Goal: Information Seeking & Learning: Learn about a topic

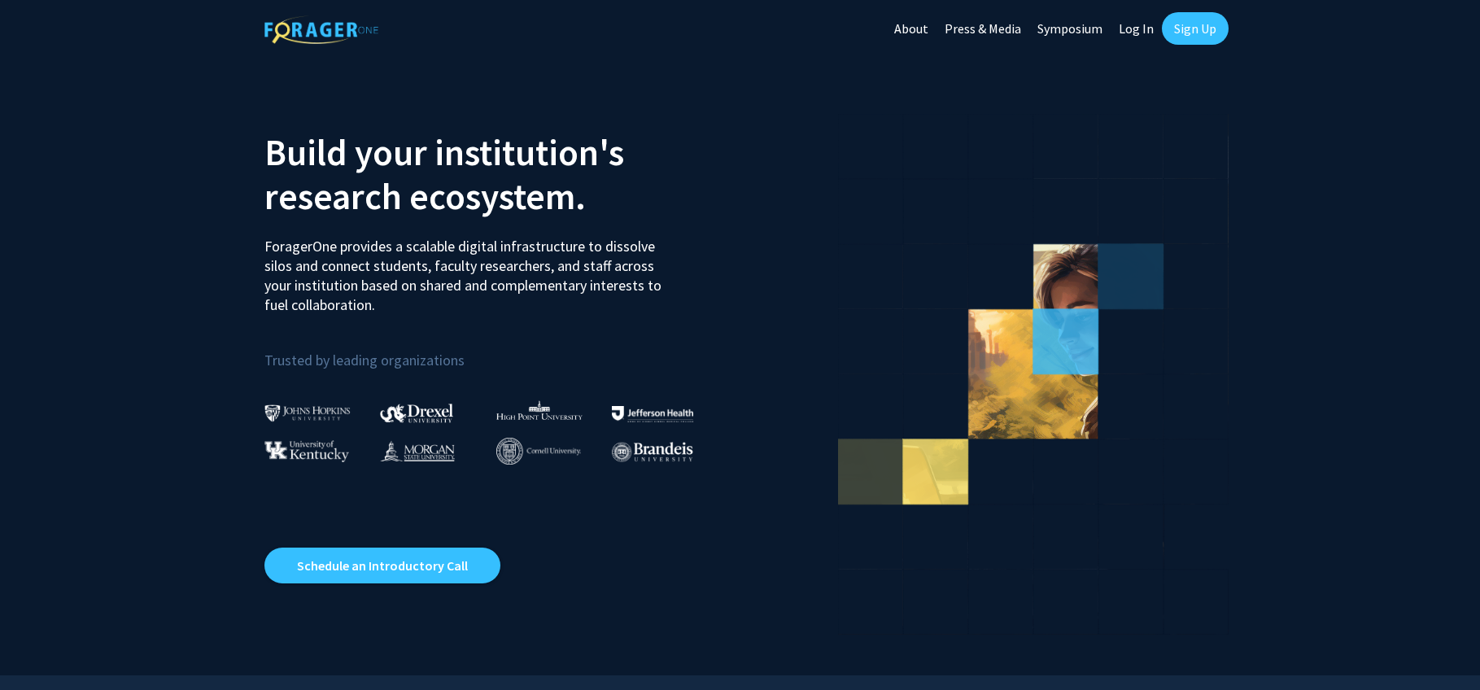
click at [1129, 22] on link "Log In" at bounding box center [1136, 28] width 51 height 57
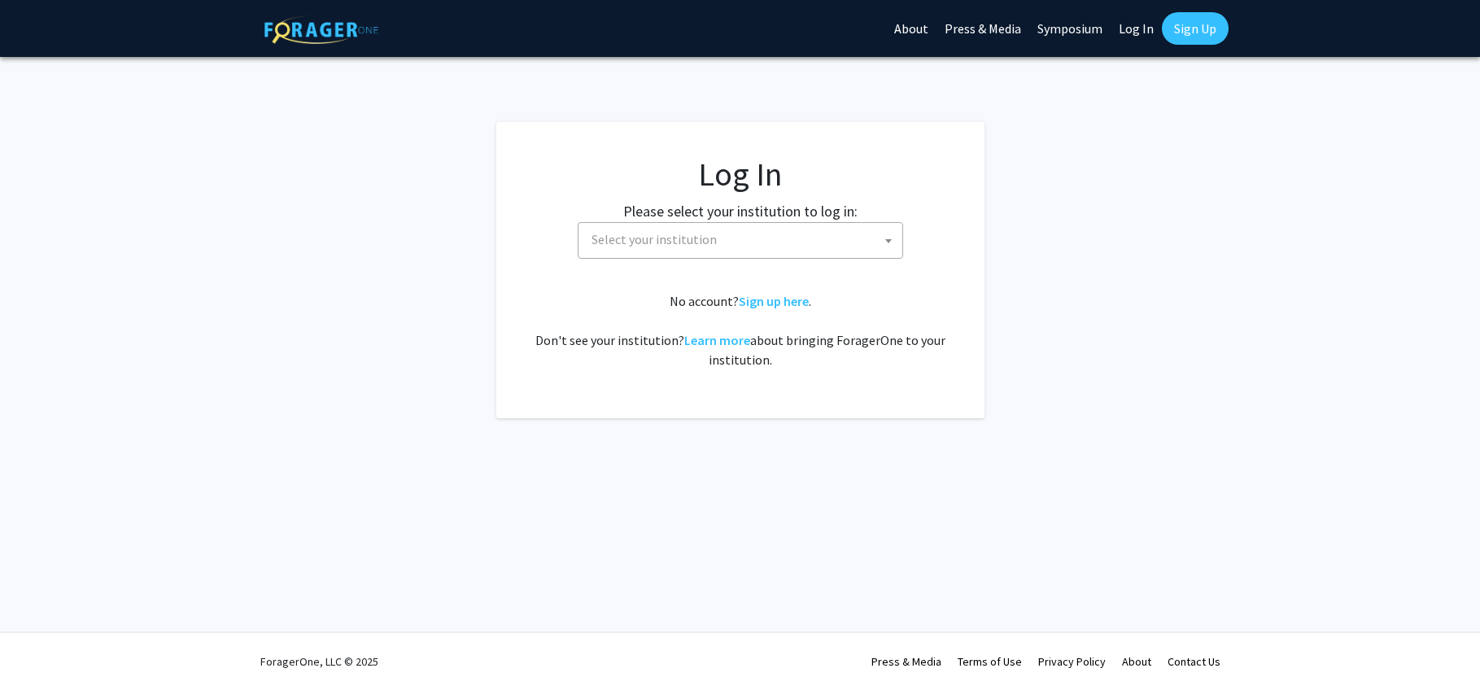
click at [638, 242] on span "Select your institution" at bounding box center [654, 239] width 125 height 16
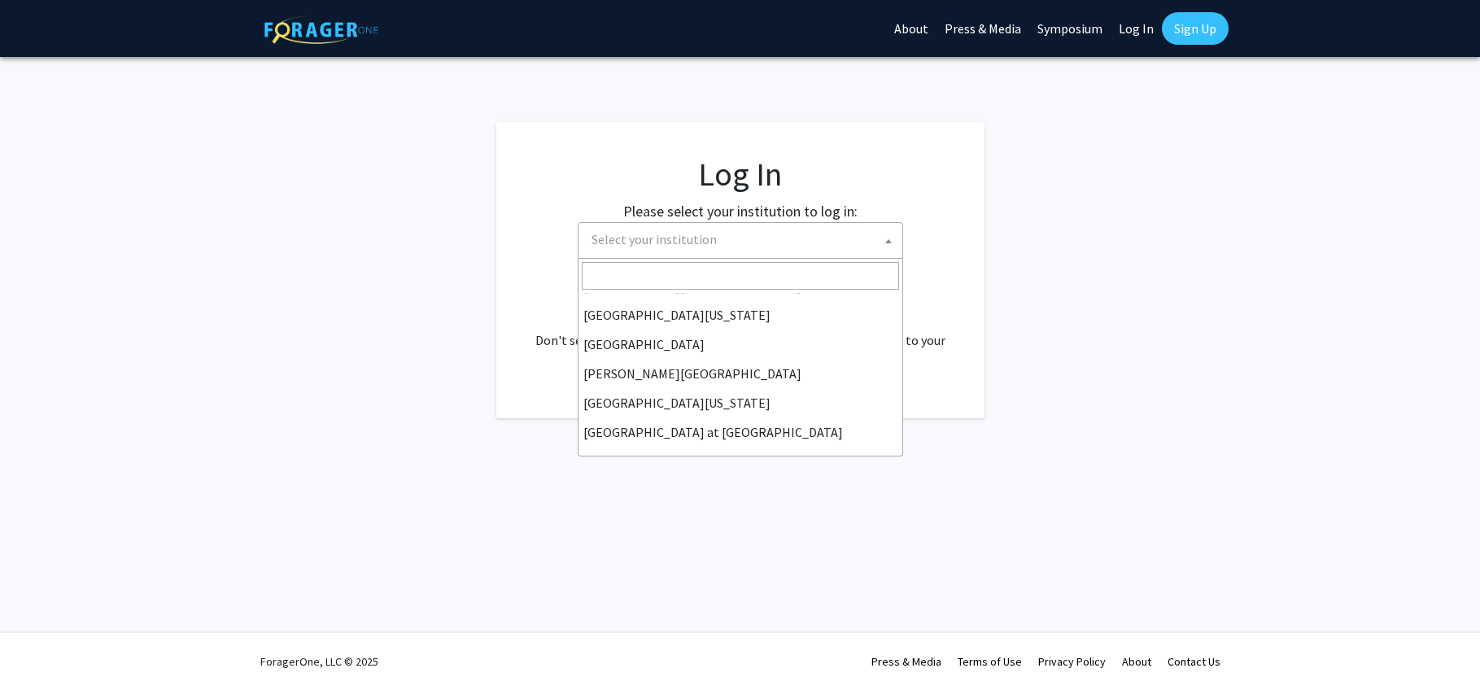
scroll to position [570, 0]
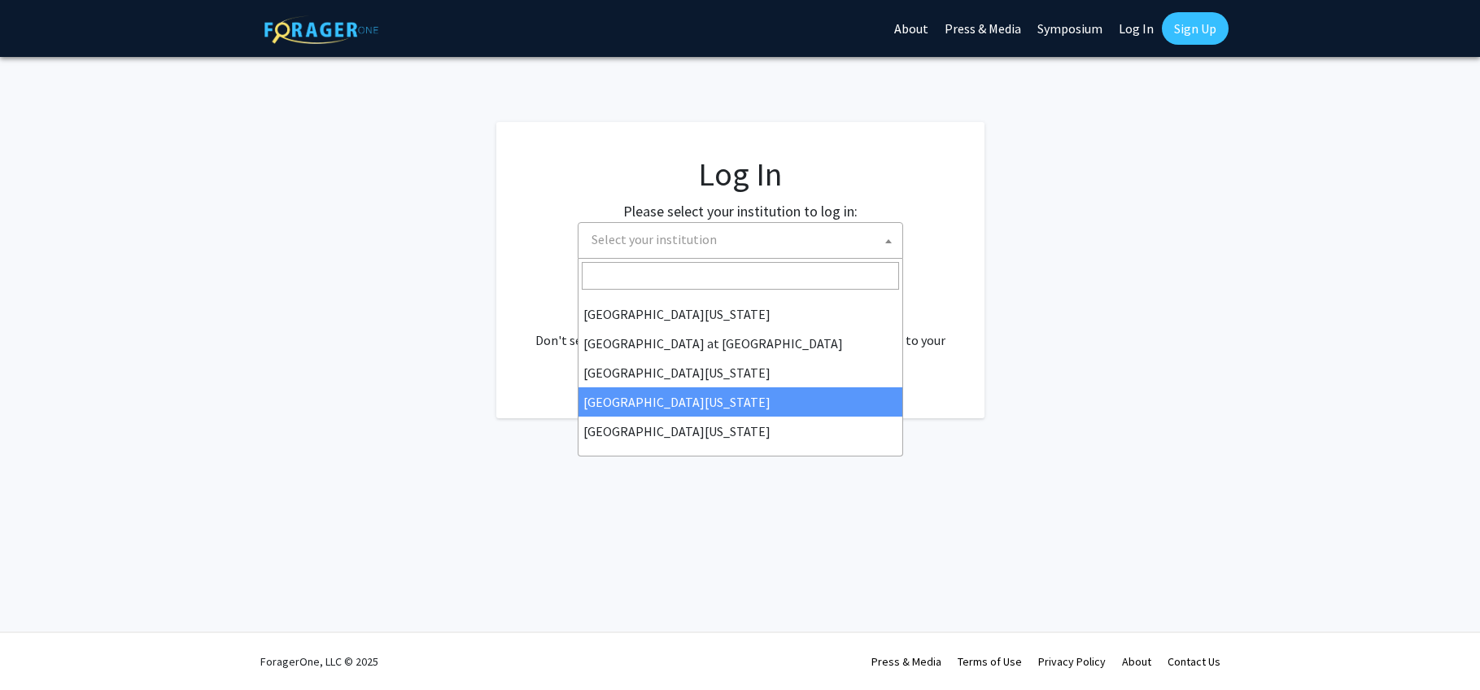
select select "31"
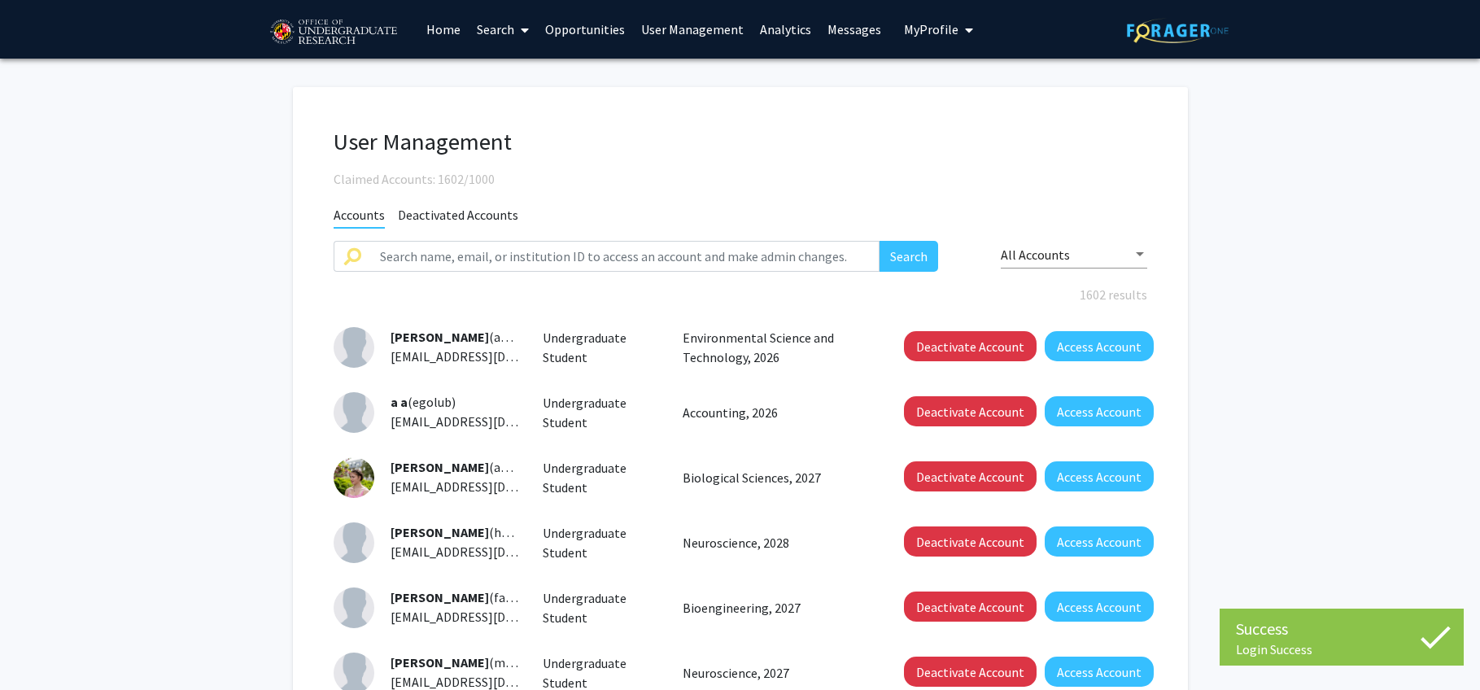
click at [673, 22] on link "User Management" at bounding box center [692, 29] width 119 height 57
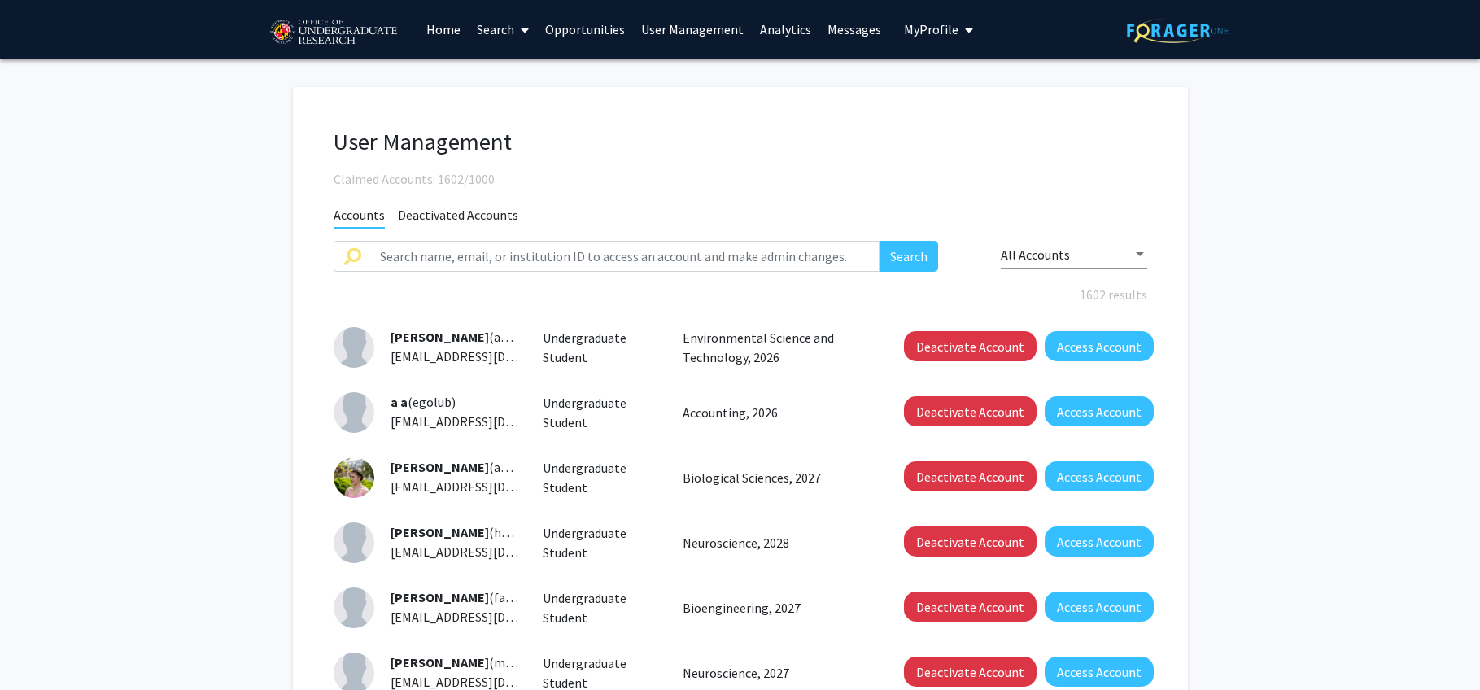
click at [763, 27] on link "Analytics" at bounding box center [786, 29] width 68 height 57
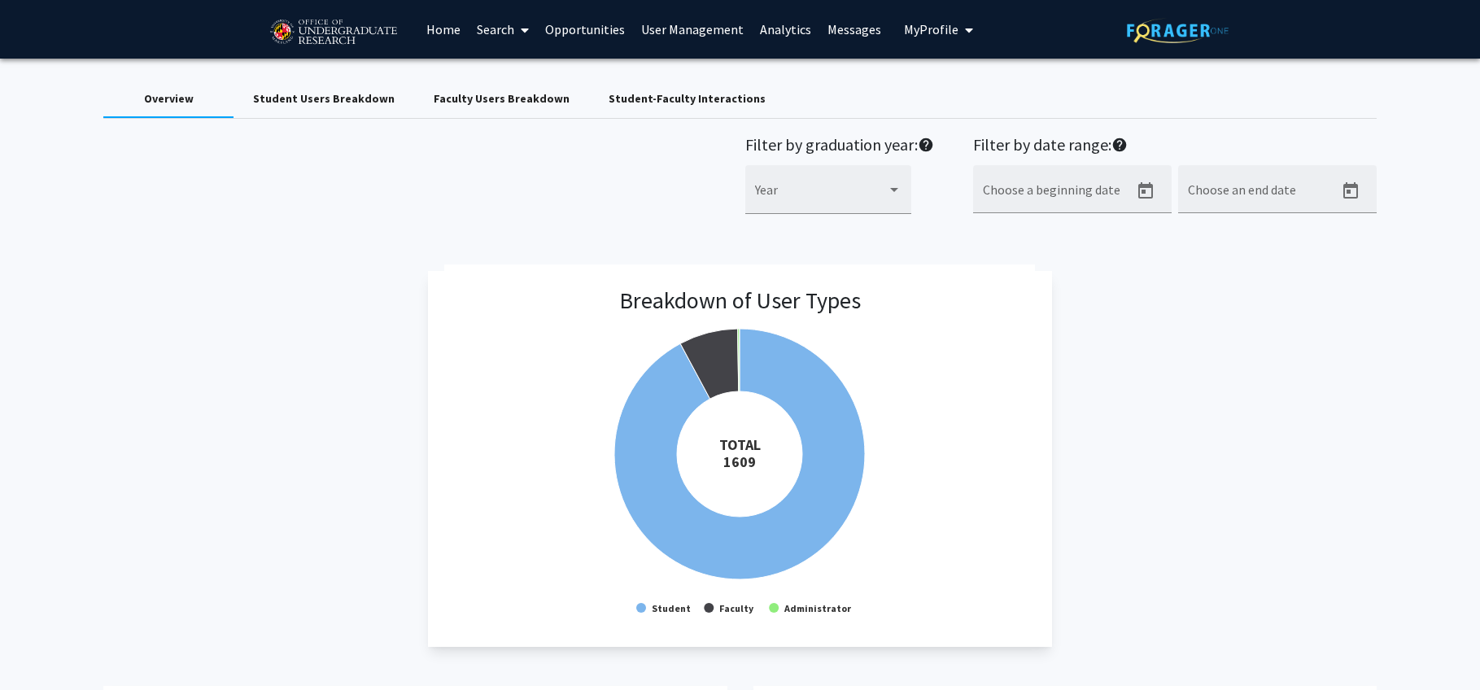
click at [470, 95] on div "Faculty Users Breakdown" at bounding box center [502, 98] width 136 height 17
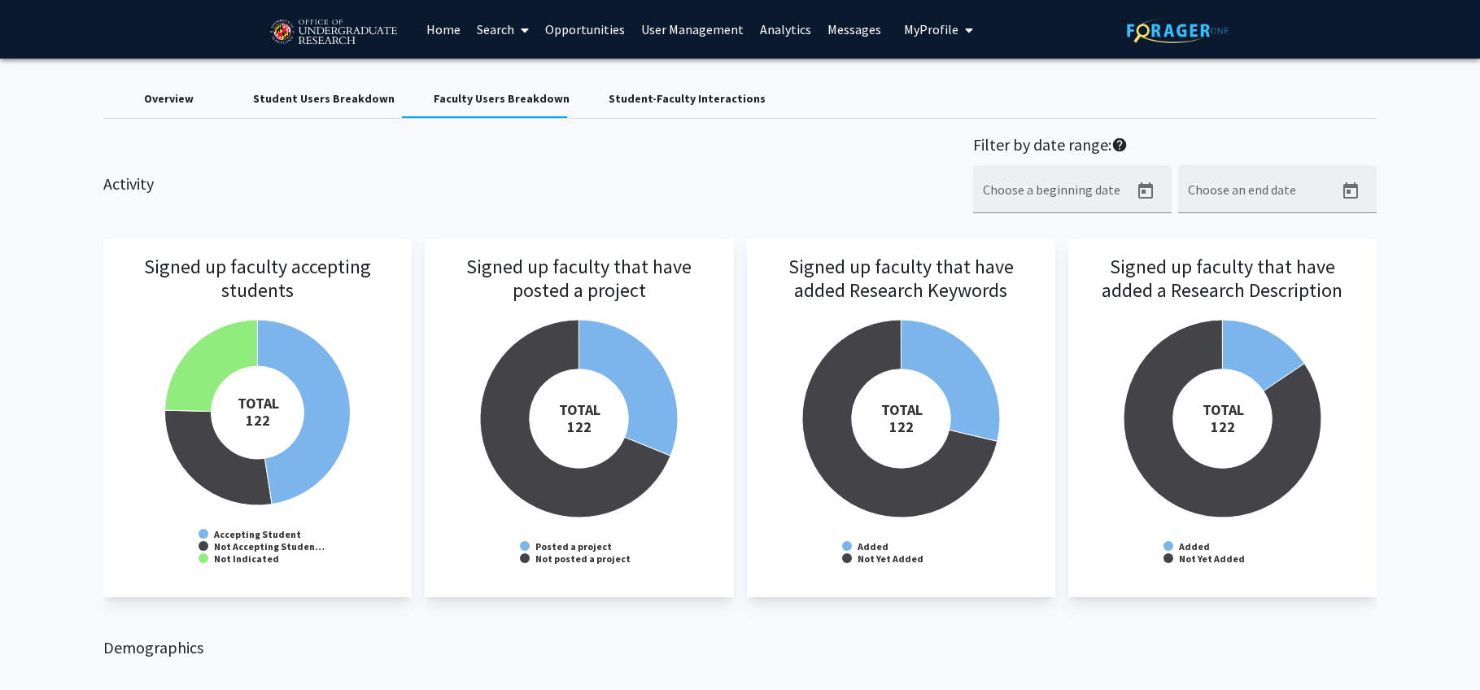
click at [627, 109] on div "Student-Faculty Interactions" at bounding box center [687, 98] width 196 height 39
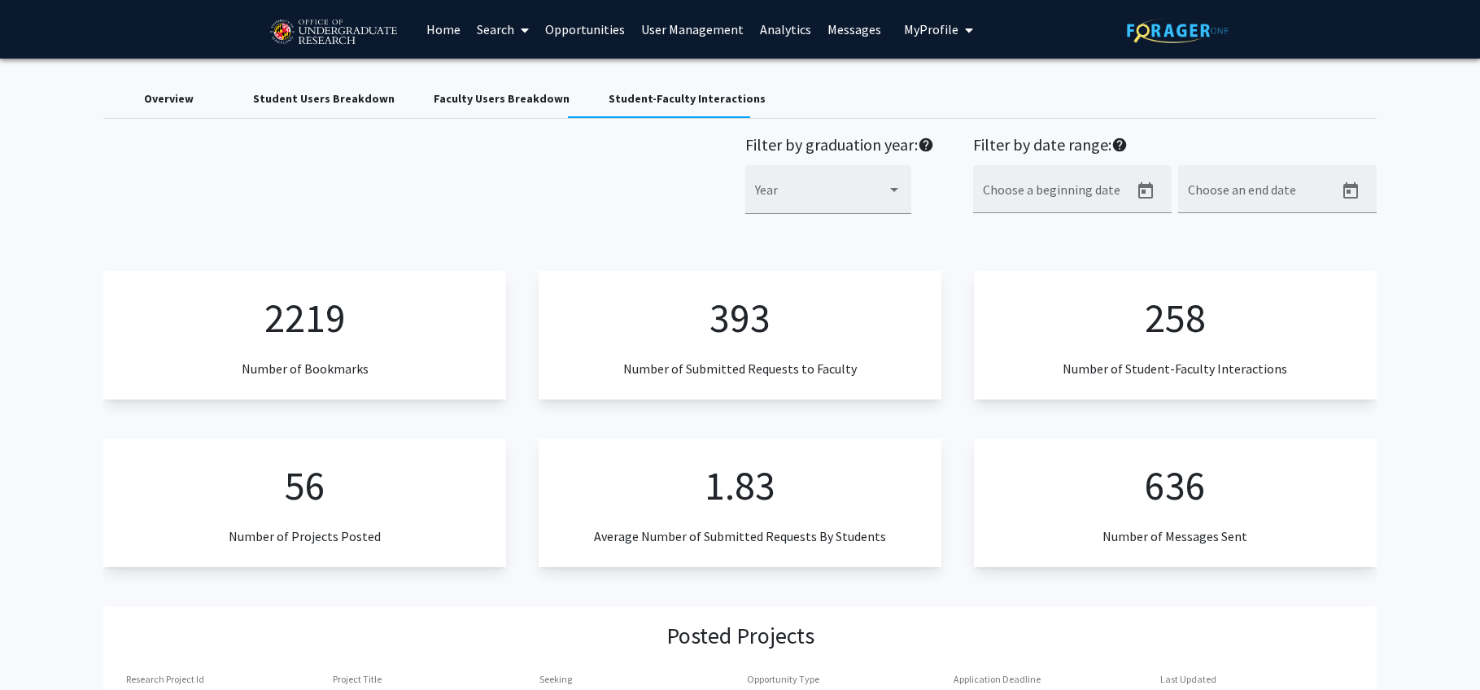
click at [318, 94] on div "Student Users Breakdown" at bounding box center [324, 98] width 142 height 17
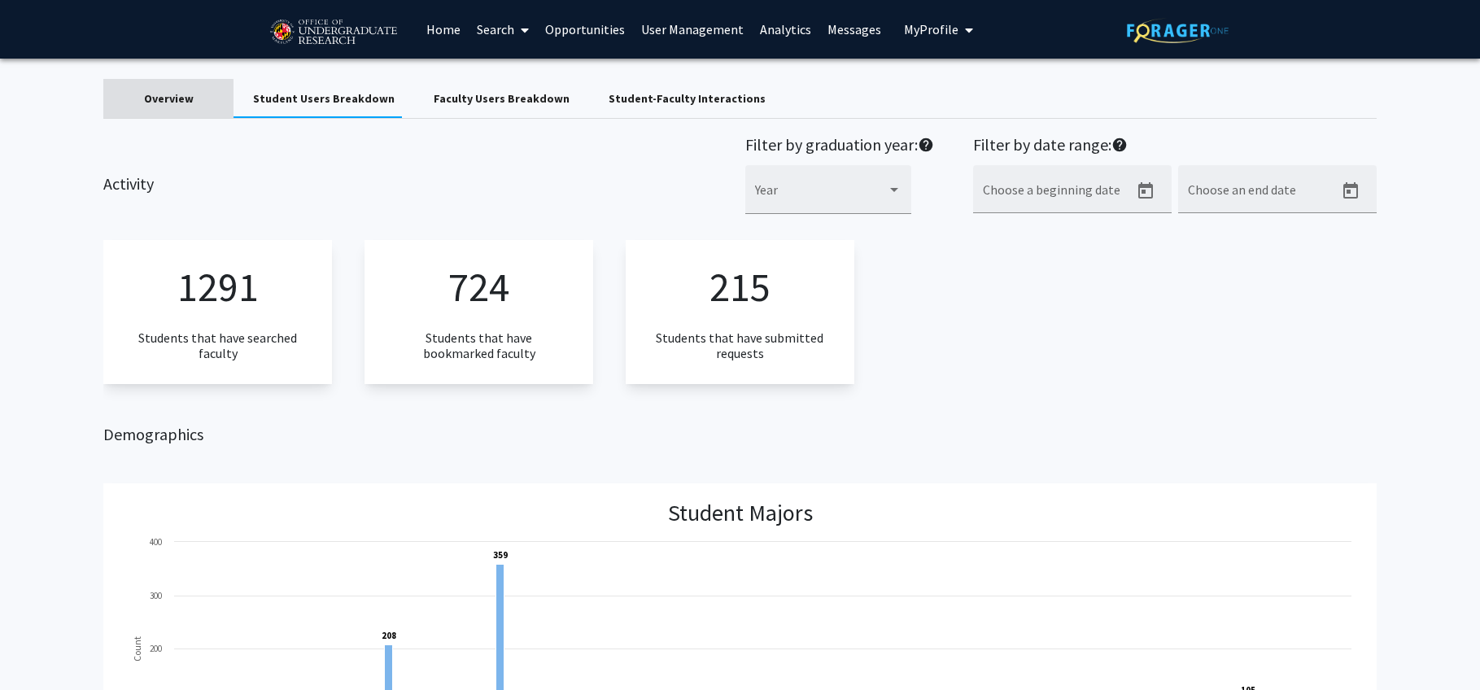
click at [159, 107] on div "Overview" at bounding box center [169, 98] width 50 height 17
